Goal: Transaction & Acquisition: Purchase product/service

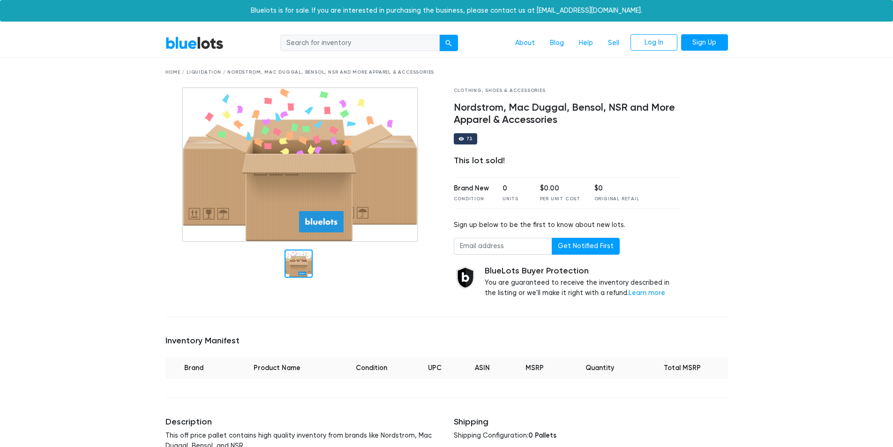
click at [374, 45] on input "search" at bounding box center [359, 43] width 159 height 17
type input "beauty"
click at [439, 35] on button "submit" at bounding box center [448, 43] width 19 height 17
